Goal: Task Accomplishment & Management: Manage account settings

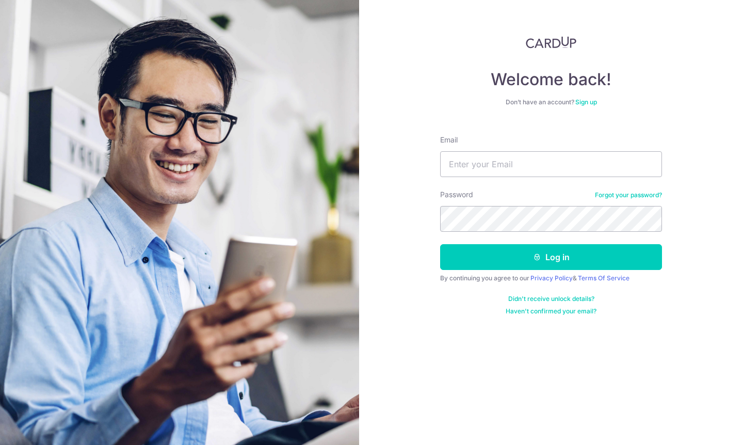
click at [545, 177] on form "Email Password Forgot your password? Log in By continuing you agree to our Priv…" at bounding box center [551, 221] width 222 height 188
click at [500, 164] on input "Email" at bounding box center [551, 164] width 222 height 26
type input "[EMAIL_ADDRESS][DOMAIN_NAME]"
click at [551, 257] on button "Log in" at bounding box center [551, 257] width 222 height 26
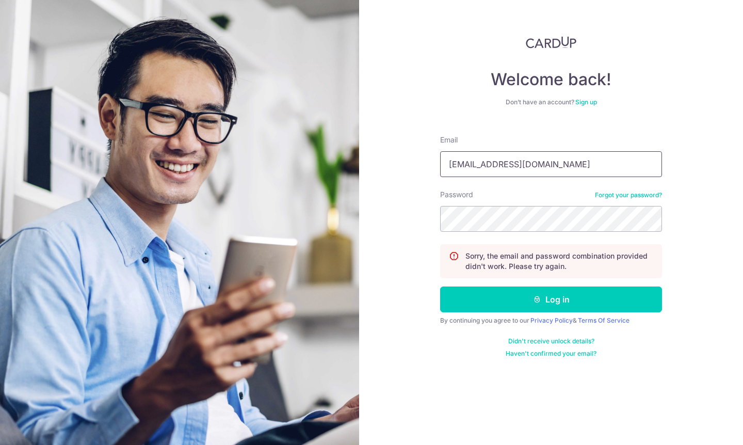
type input "[EMAIL_ADDRESS][DOMAIN_NAME]"
click at [551, 299] on button "Log in" at bounding box center [551, 299] width 222 height 26
